Goal: Find specific page/section: Find specific page/section

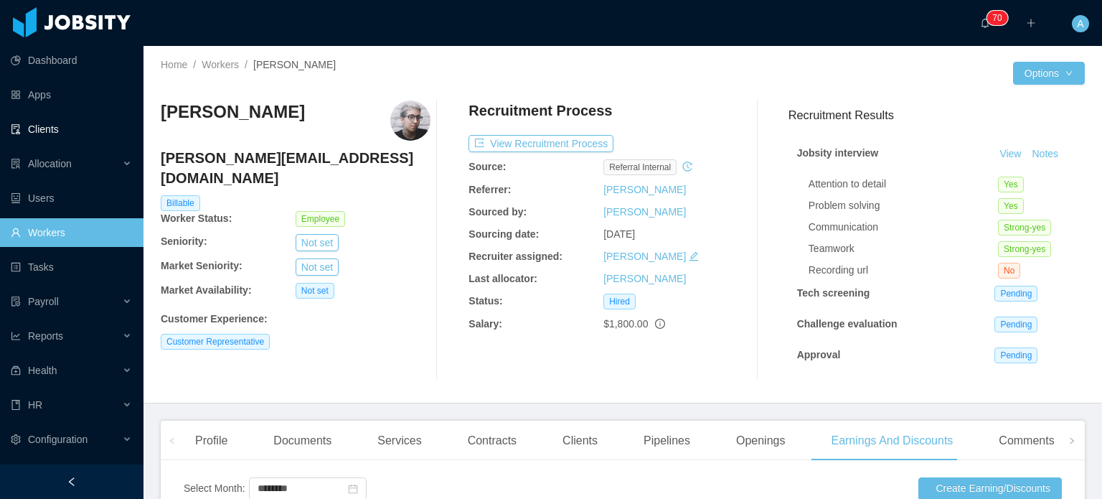
click at [46, 123] on link "Clients" at bounding box center [71, 129] width 121 height 29
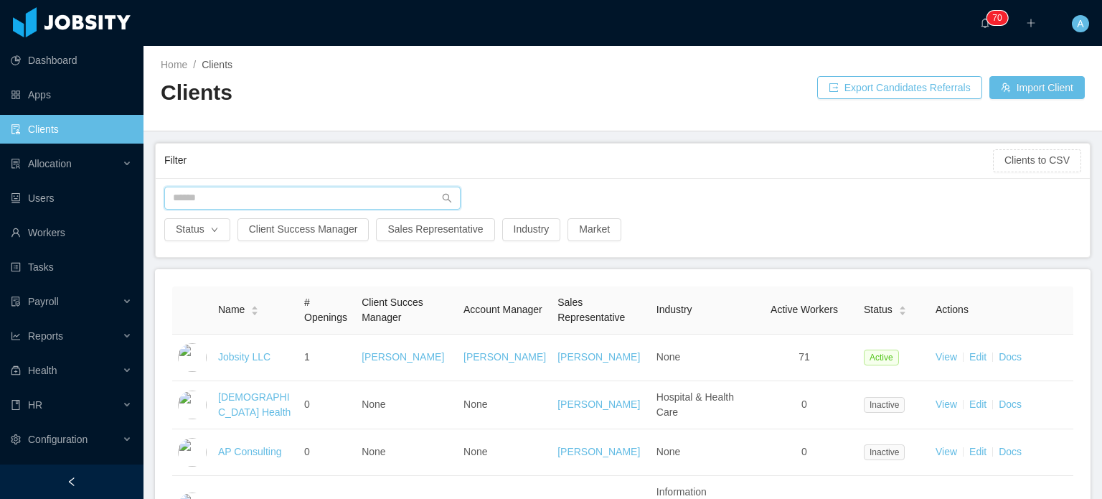
click at [306, 193] on input "text" at bounding box center [312, 198] width 296 height 23
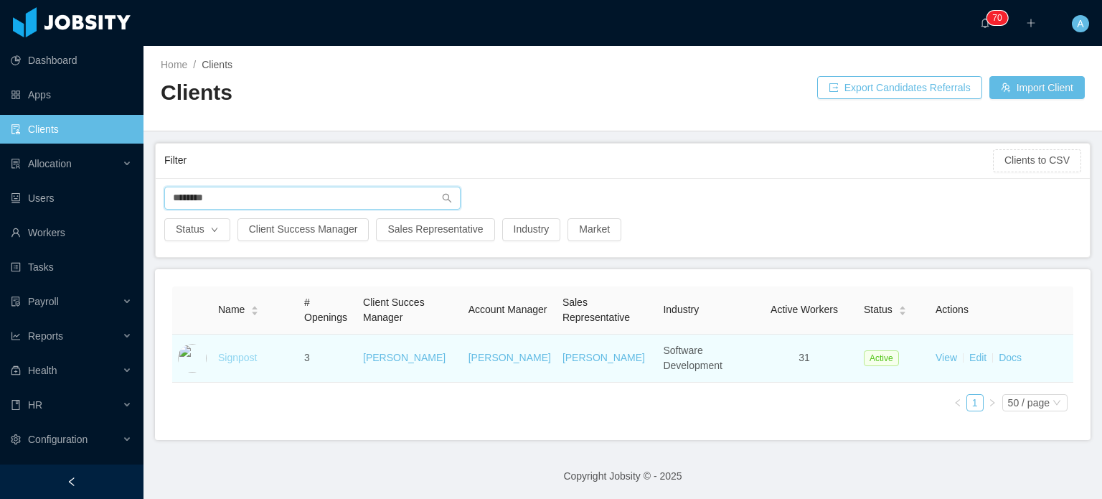
type input "********"
click at [232, 359] on link "Signpost" at bounding box center [237, 357] width 39 height 11
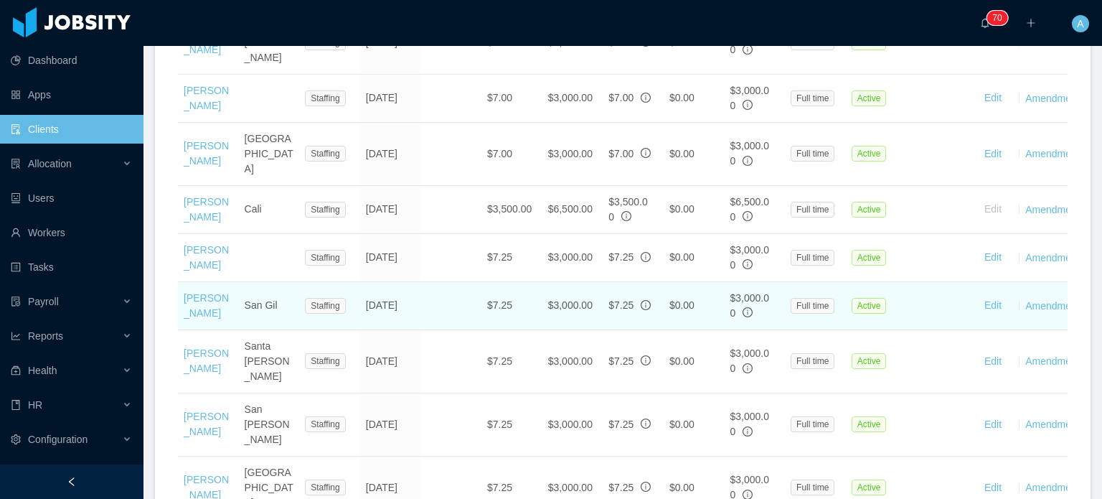
scroll to position [1445, 0]
click at [193, 293] on link "[PERSON_NAME]" at bounding box center [206, 306] width 45 height 27
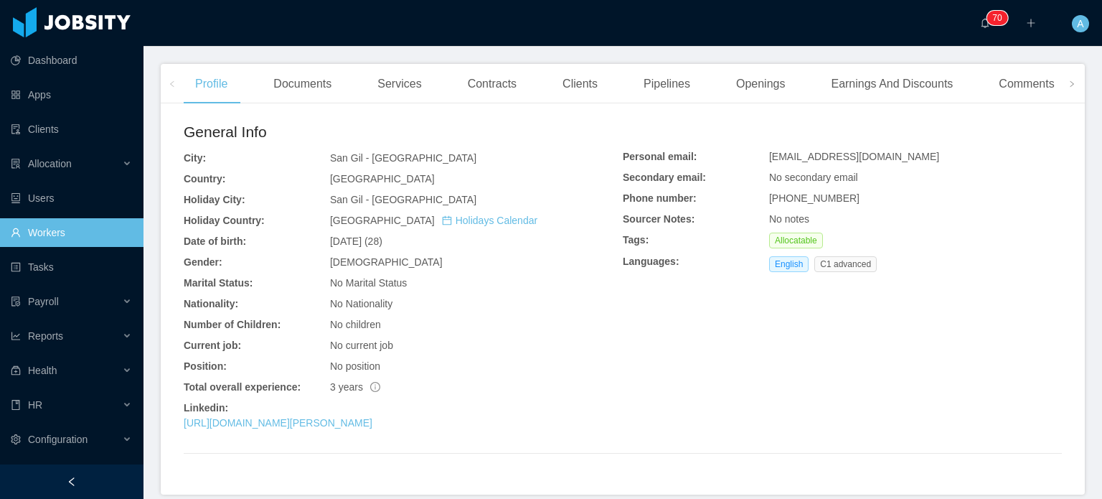
scroll to position [358, 0]
click at [1028, 86] on div "Comments" at bounding box center [1026, 82] width 78 height 40
